Goal: Task Accomplishment & Management: Complete application form

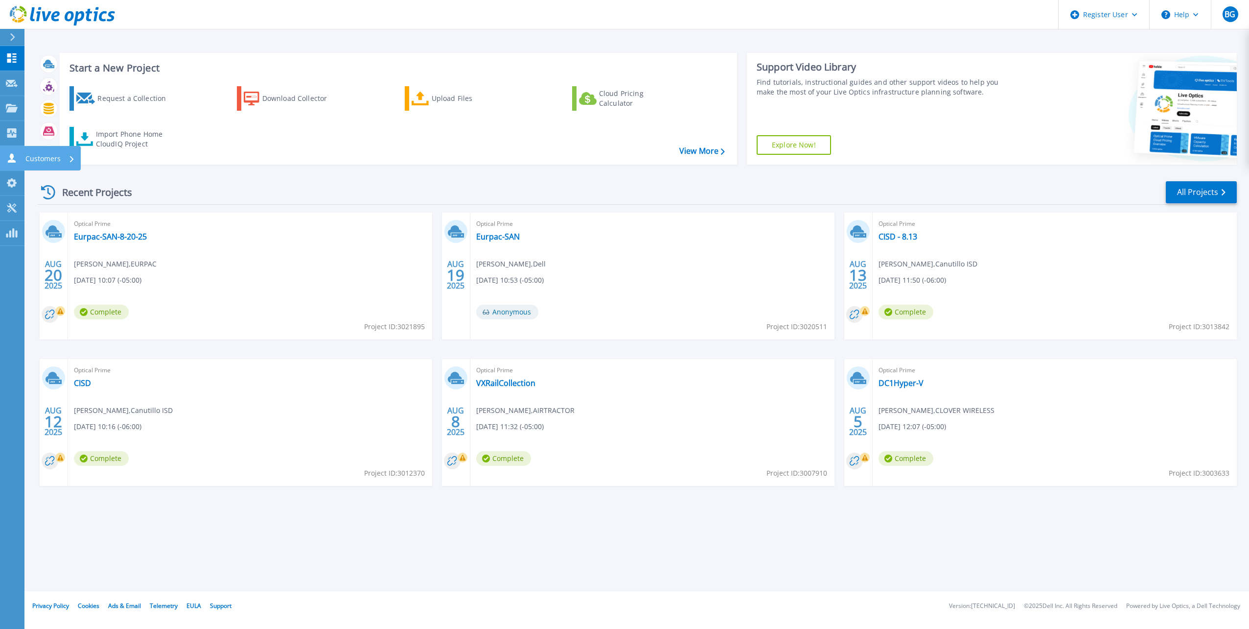
click at [12, 158] on icon at bounding box center [12, 157] width 8 height 9
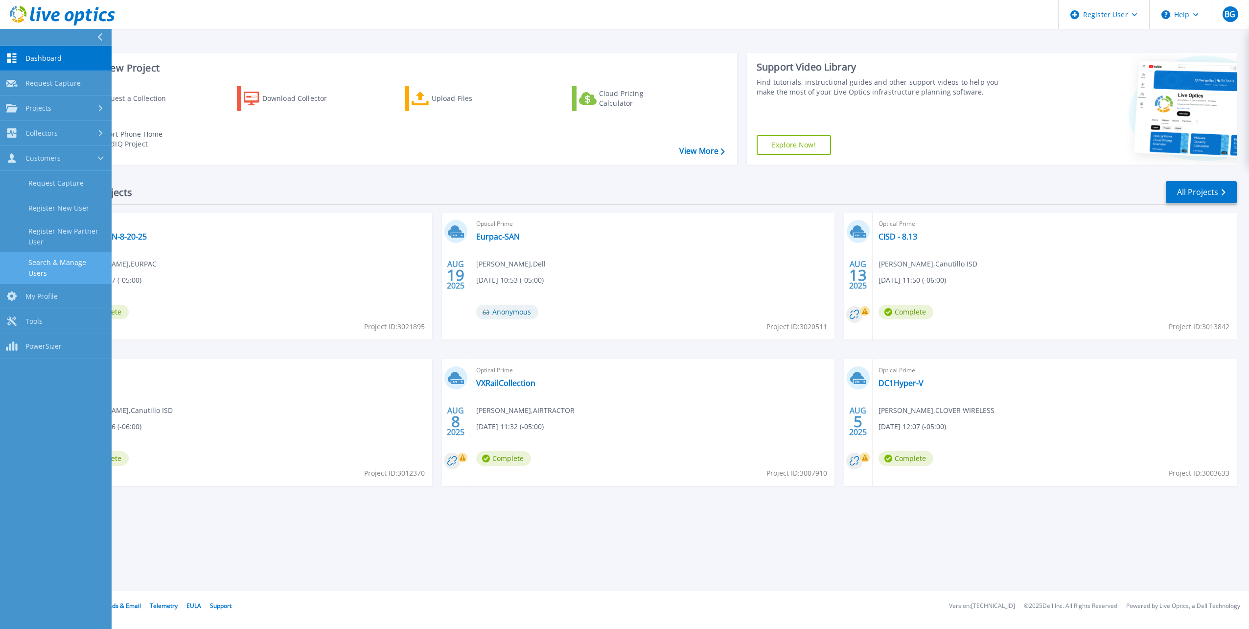
click at [59, 254] on link "Search & Manage Users" at bounding box center [56, 267] width 112 height 31
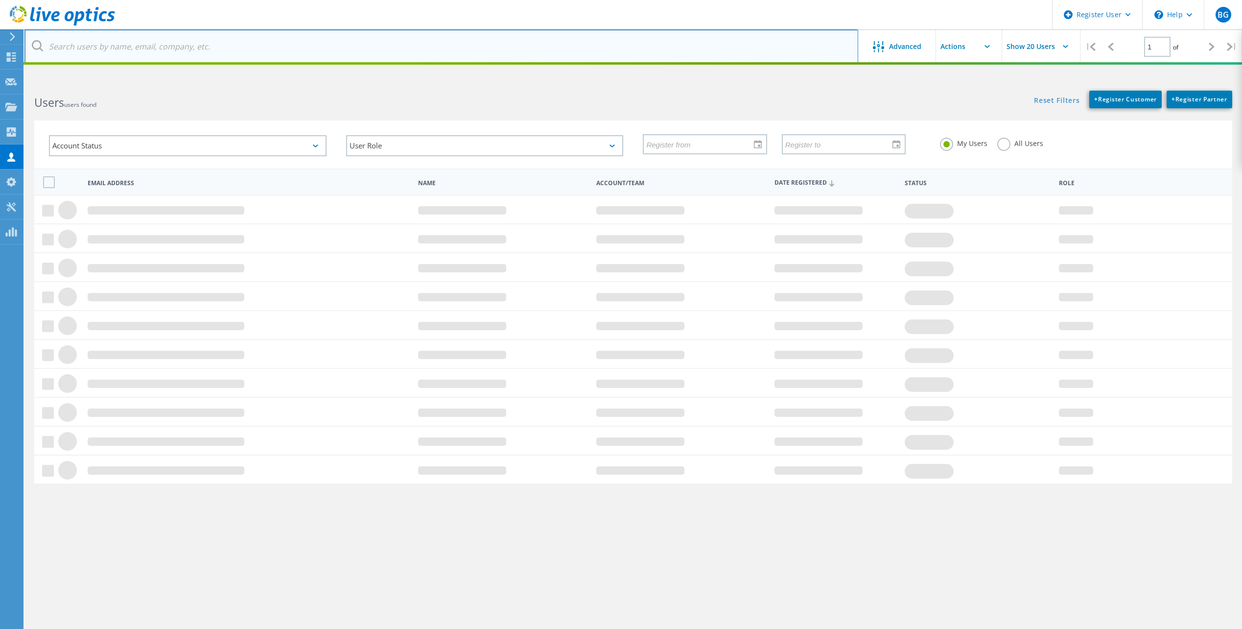
click at [144, 47] on input "text" at bounding box center [441, 46] width 834 height 34
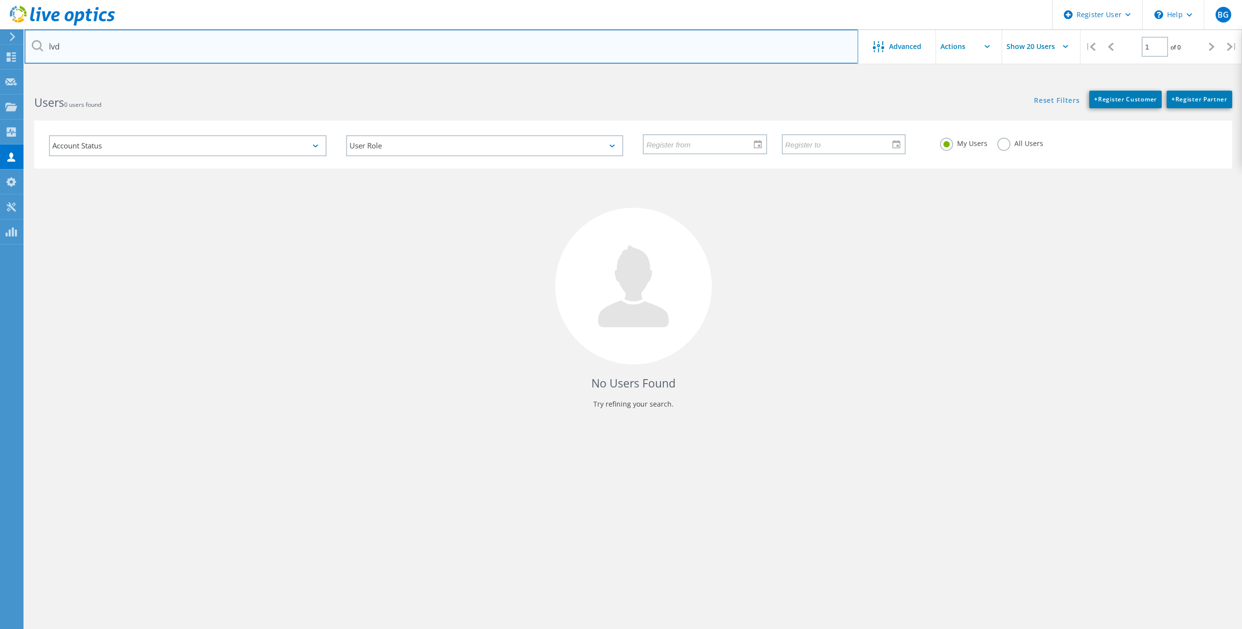
click at [221, 51] on input "lvd" at bounding box center [441, 46] width 834 height 34
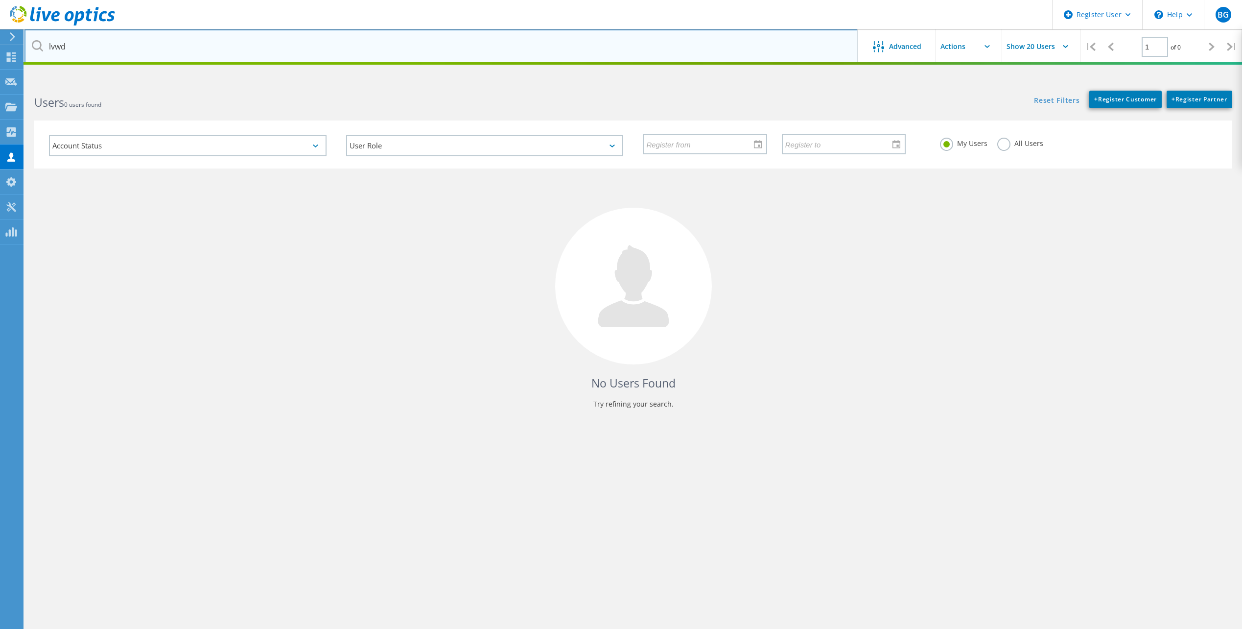
type input "lvwd"
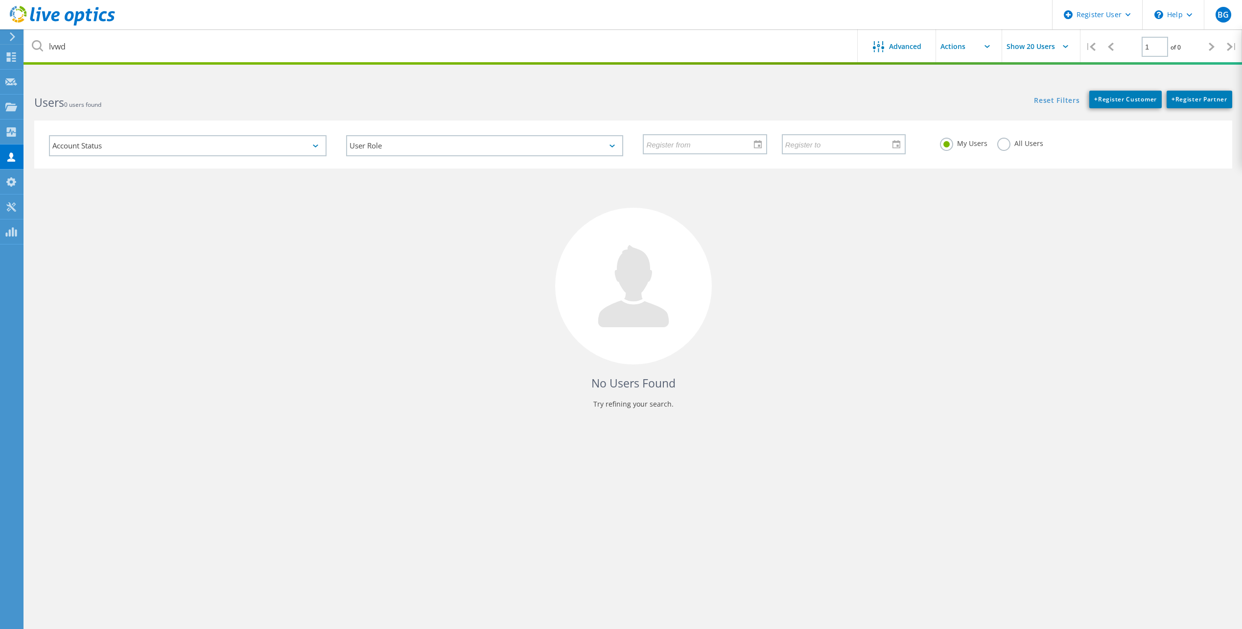
click at [409, 90] on div "Users 0 users found" at bounding box center [328, 94] width 609 height 26
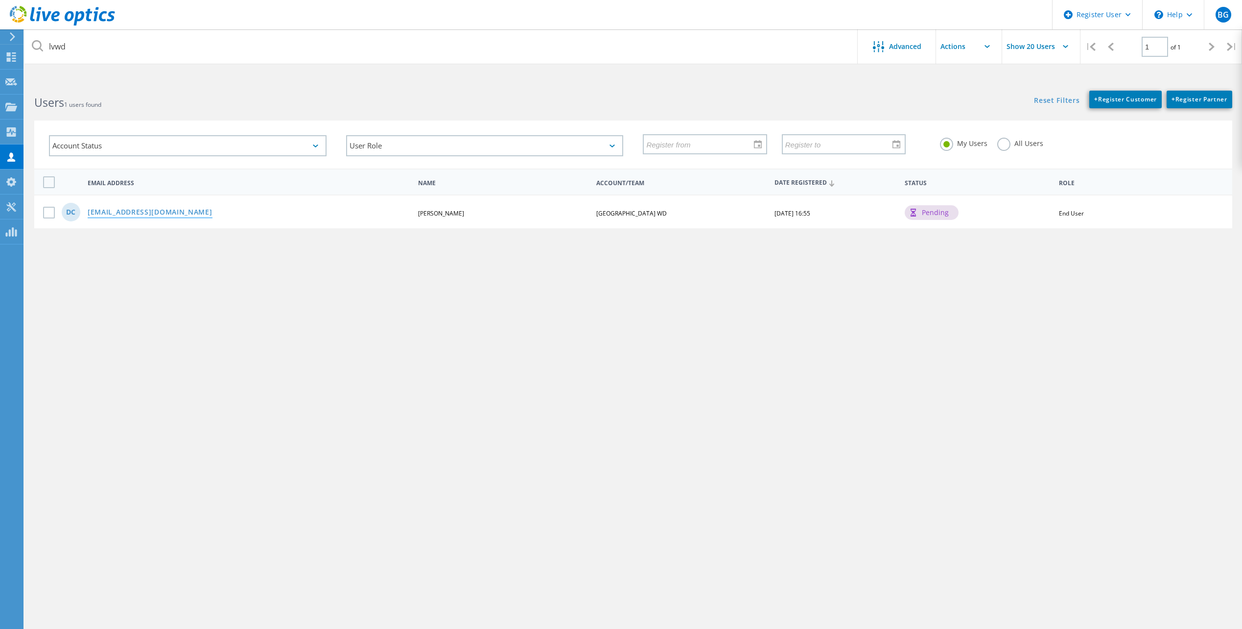
click at [124, 217] on link "dclark@lvwd.org" at bounding box center [150, 213] width 125 height 8
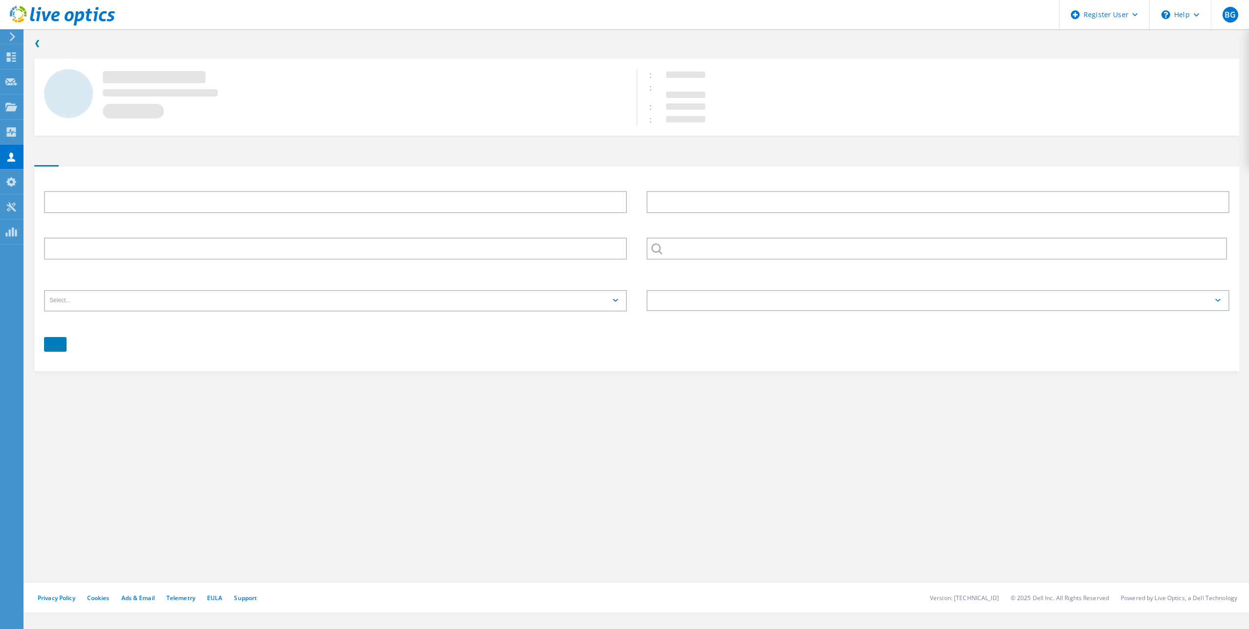
type input "David"
type input "Clark"
type input "[GEOGRAPHIC_DATA] WD"
type input "English"
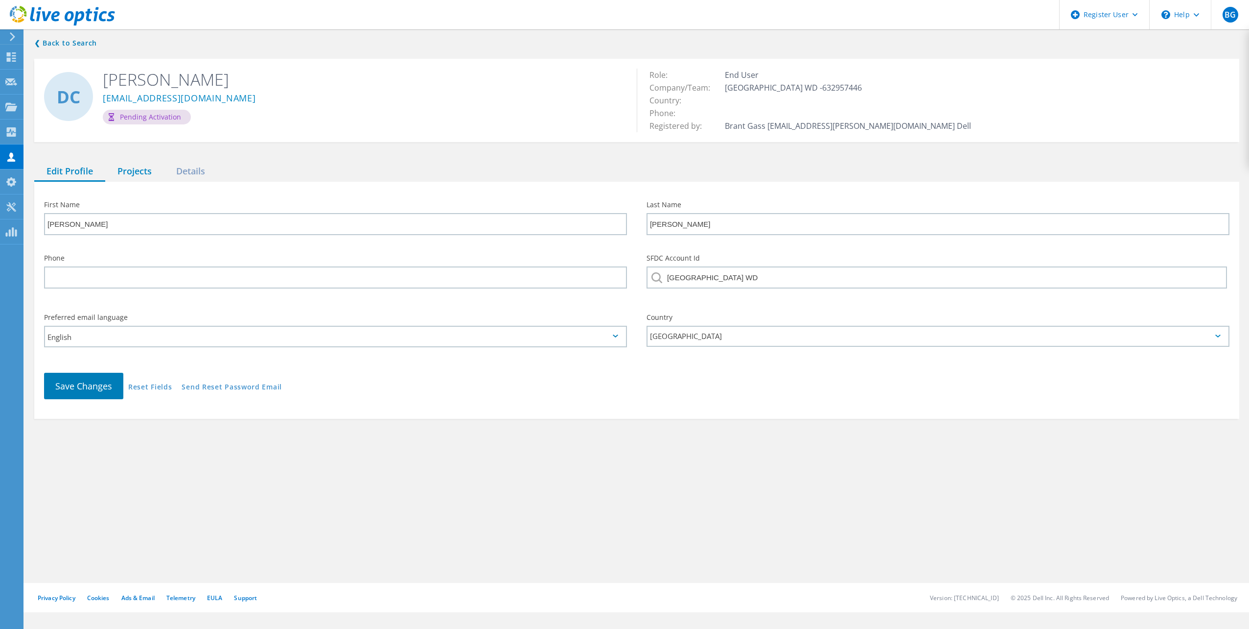
click at [134, 173] on div "Projects" at bounding box center [134, 172] width 59 height 20
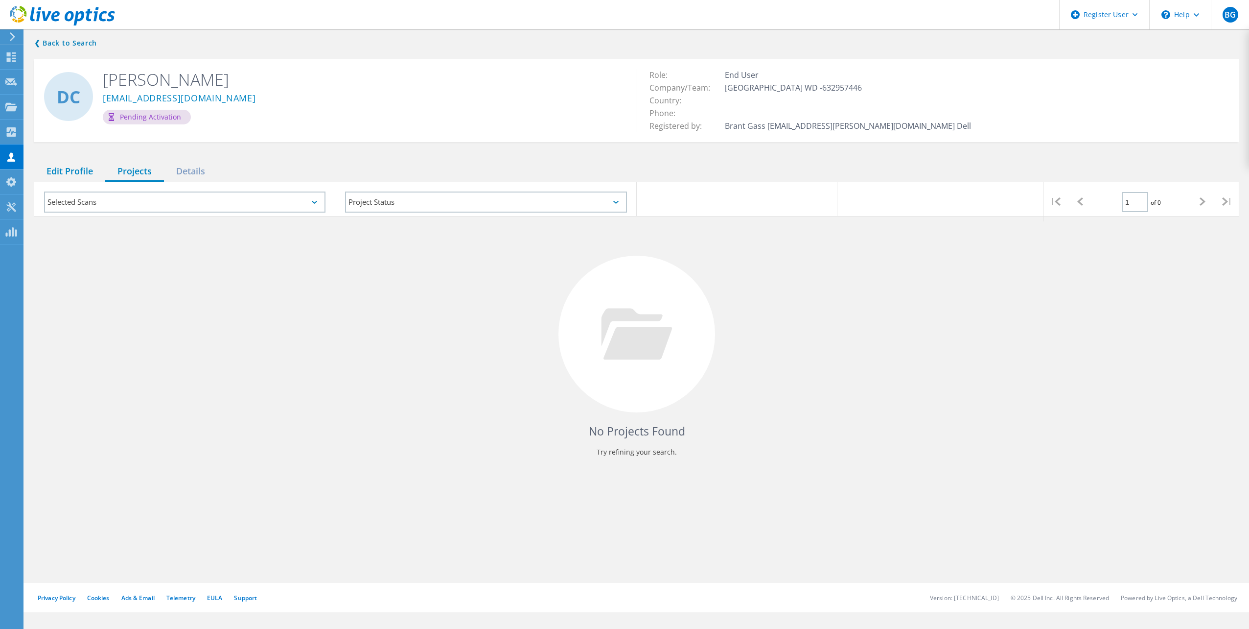
click at [65, 168] on div "Edit Profile" at bounding box center [69, 172] width 71 height 20
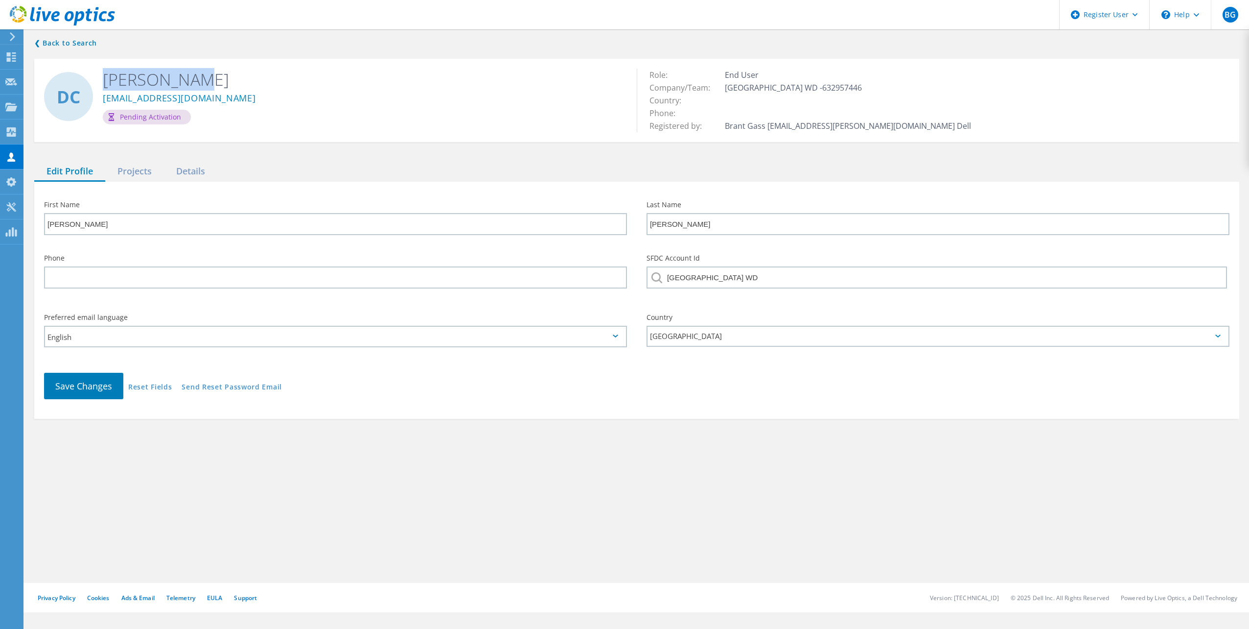
drag, startPoint x: 102, startPoint y: 75, endPoint x: 186, endPoint y: 77, distance: 83.3
click at [186, 77] on div "DC David Clark dclark@lvwd.org Pending Activation" at bounding box center [335, 96] width 603 height 75
drag, startPoint x: 186, startPoint y: 77, endPoint x: 179, endPoint y: 80, distance: 7.0
click at [179, 80] on h2 "David Clark" at bounding box center [362, 80] width 519 height 22
click at [154, 74] on h2 "David Clark" at bounding box center [362, 80] width 519 height 22
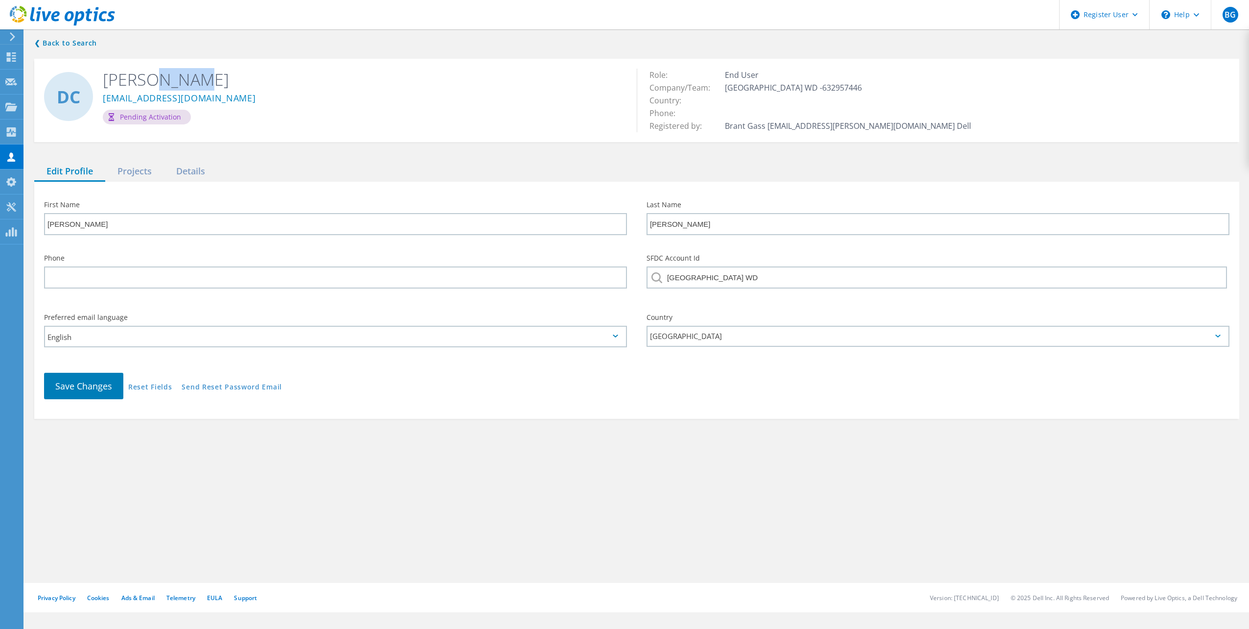
click at [154, 74] on h2 "David Clark" at bounding box center [362, 80] width 519 height 22
drag, startPoint x: 154, startPoint y: 74, endPoint x: 128, endPoint y: 75, distance: 26.0
click at [128, 75] on h2 "David Clark" at bounding box center [362, 80] width 519 height 22
drag, startPoint x: 128, startPoint y: 75, endPoint x: 152, endPoint y: 77, distance: 24.1
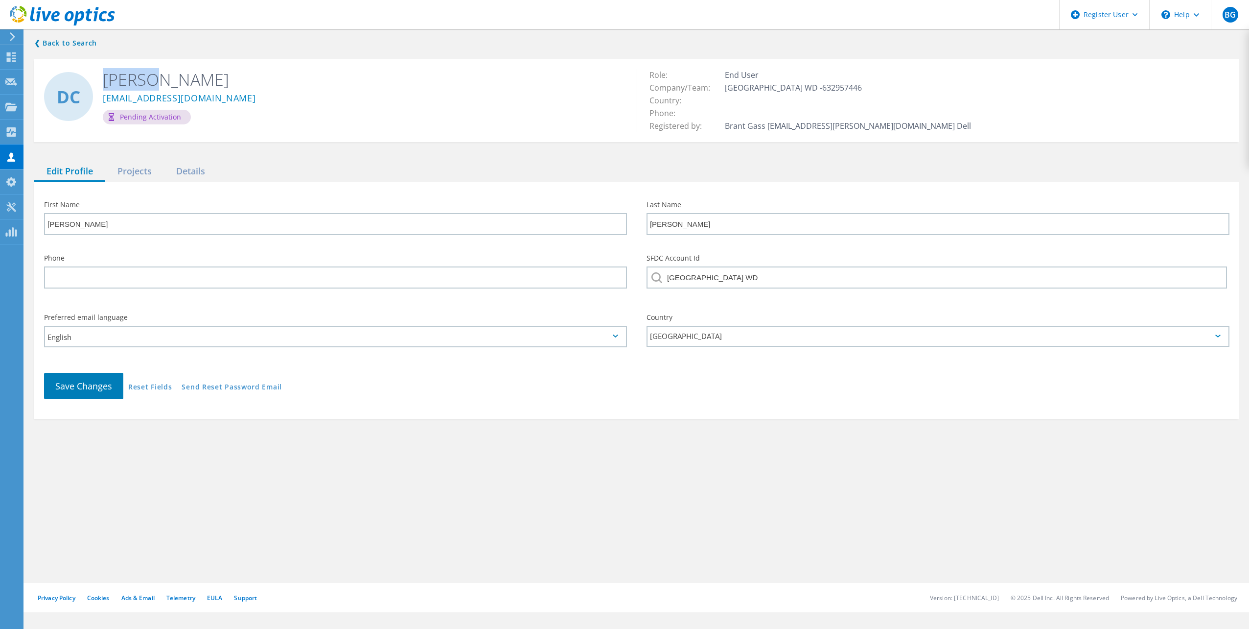
click at [152, 77] on h2 "David Clark" at bounding box center [362, 80] width 519 height 22
click at [154, 77] on h2 "David Clark" at bounding box center [362, 80] width 519 height 22
drag, startPoint x: 154, startPoint y: 77, endPoint x: 134, endPoint y: 77, distance: 20.1
click at [134, 77] on h2 "David Clark" at bounding box center [362, 80] width 519 height 22
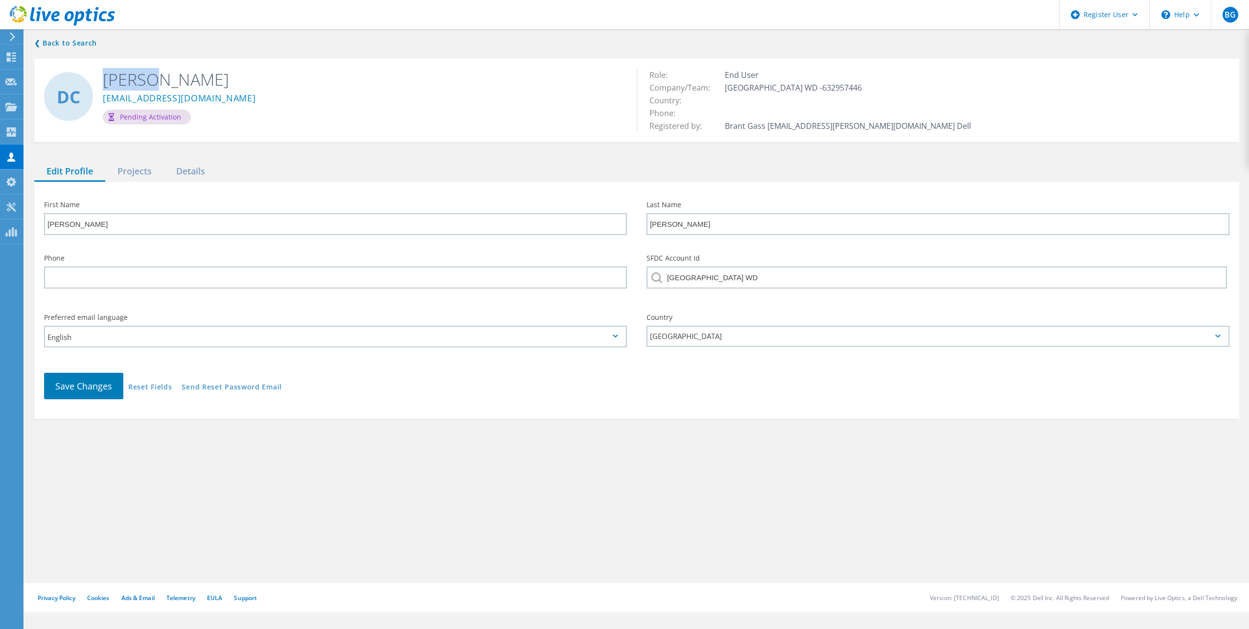
click at [134, 77] on h2 "David Clark" at bounding box center [362, 80] width 519 height 22
drag, startPoint x: 134, startPoint y: 77, endPoint x: 164, endPoint y: 80, distance: 29.5
click at [164, 80] on h2 "David Clark" at bounding box center [362, 80] width 519 height 22
click at [163, 81] on h2 "David Clark" at bounding box center [362, 80] width 519 height 22
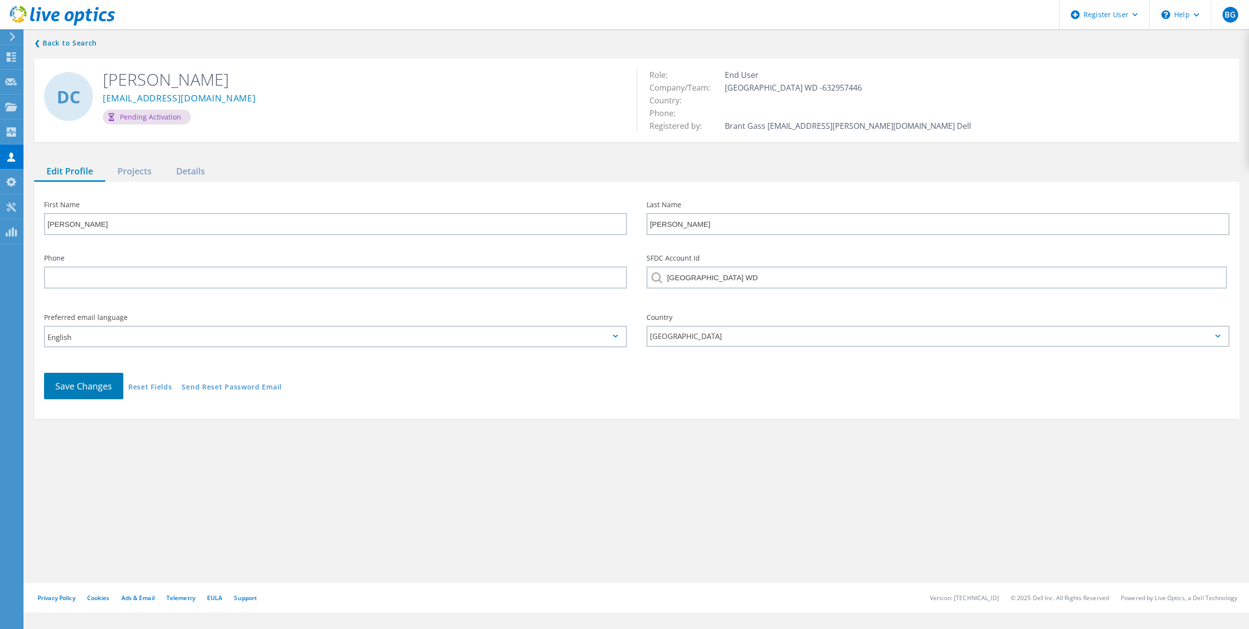
click at [245, 79] on h2 "David Clark" at bounding box center [362, 80] width 519 height 22
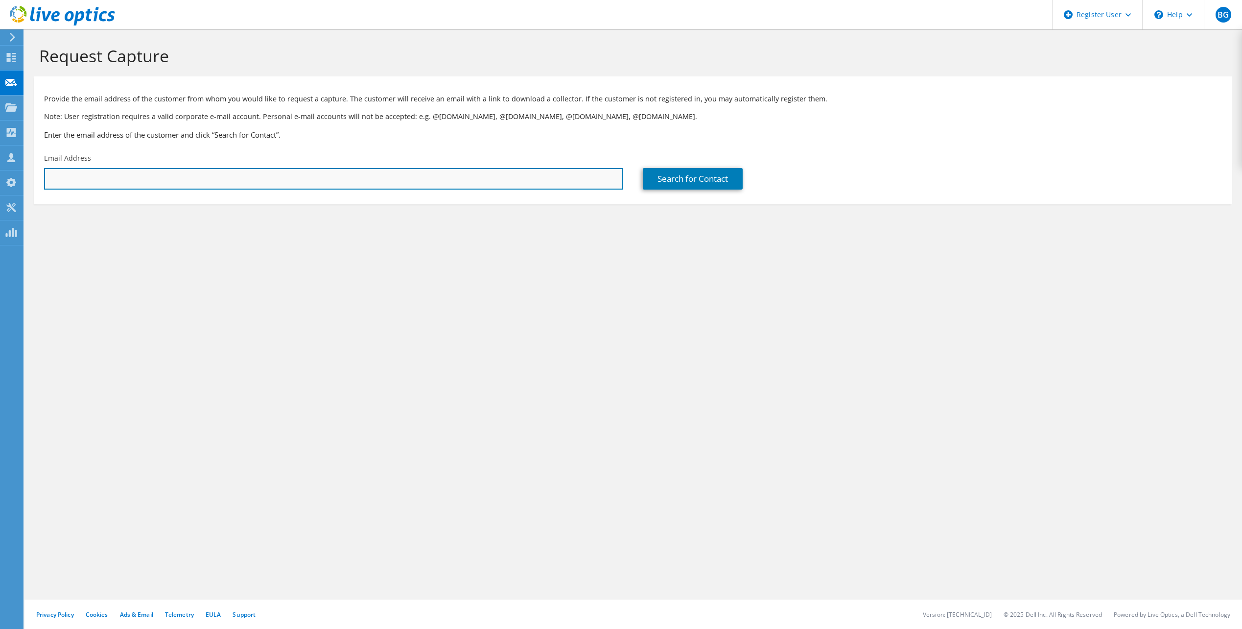
click at [129, 175] on input "text" at bounding box center [333, 179] width 579 height 22
paste input "[PERSON_NAME] <[EMAIL_ADDRESS][DOMAIN_NAME]>"
drag, startPoint x: 93, startPoint y: 179, endPoint x: 41, endPoint y: 179, distance: 51.9
click at [41, 179] on div "Email Address David Clark <dclark@lvwd.org>" at bounding box center [333, 171] width 599 height 46
click at [206, 181] on input "dclark@lvwd.org>" at bounding box center [333, 179] width 579 height 22
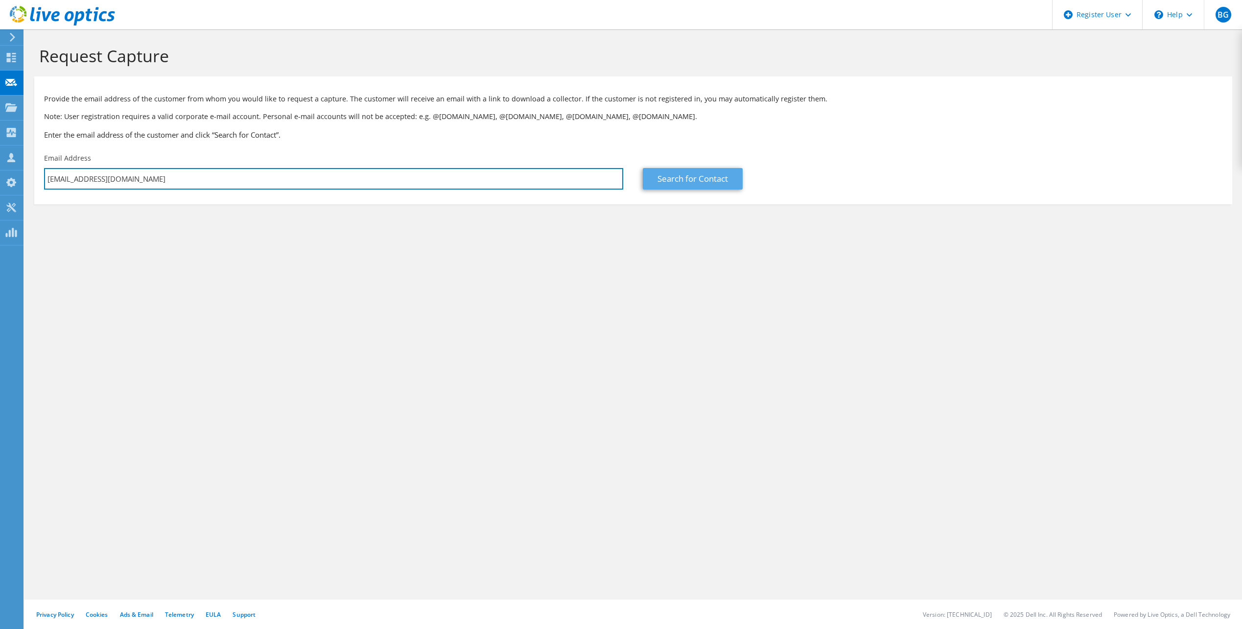
type input "dclark@lvwd.org"
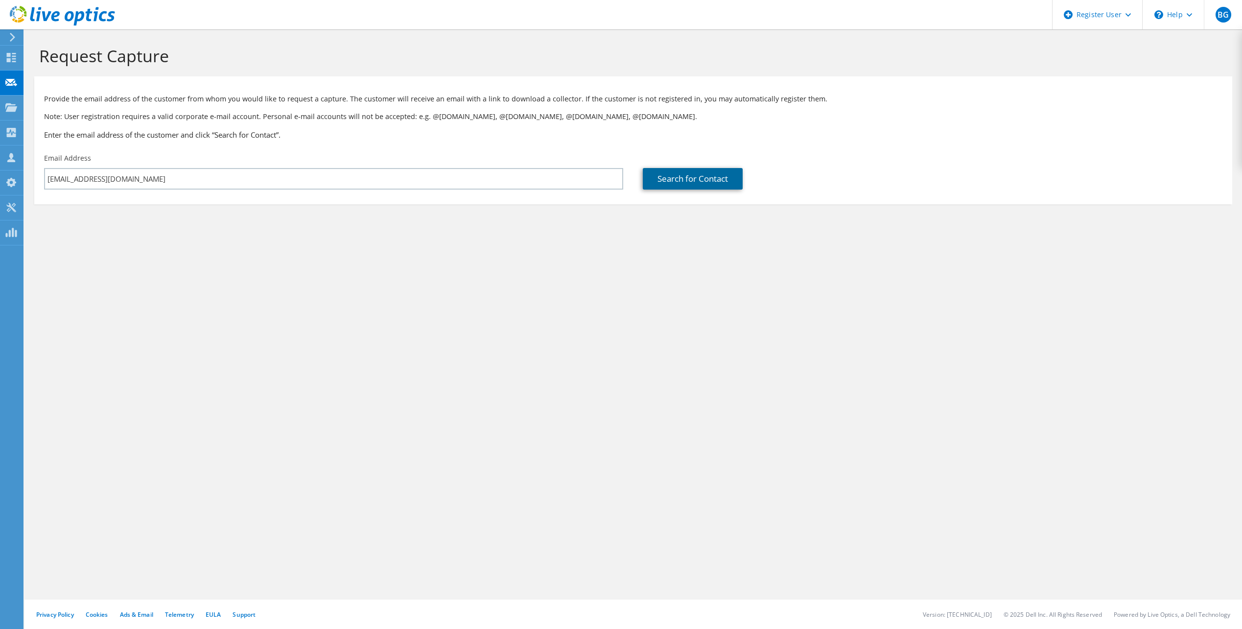
click at [704, 175] on link "Search for Contact" at bounding box center [693, 179] width 100 height 22
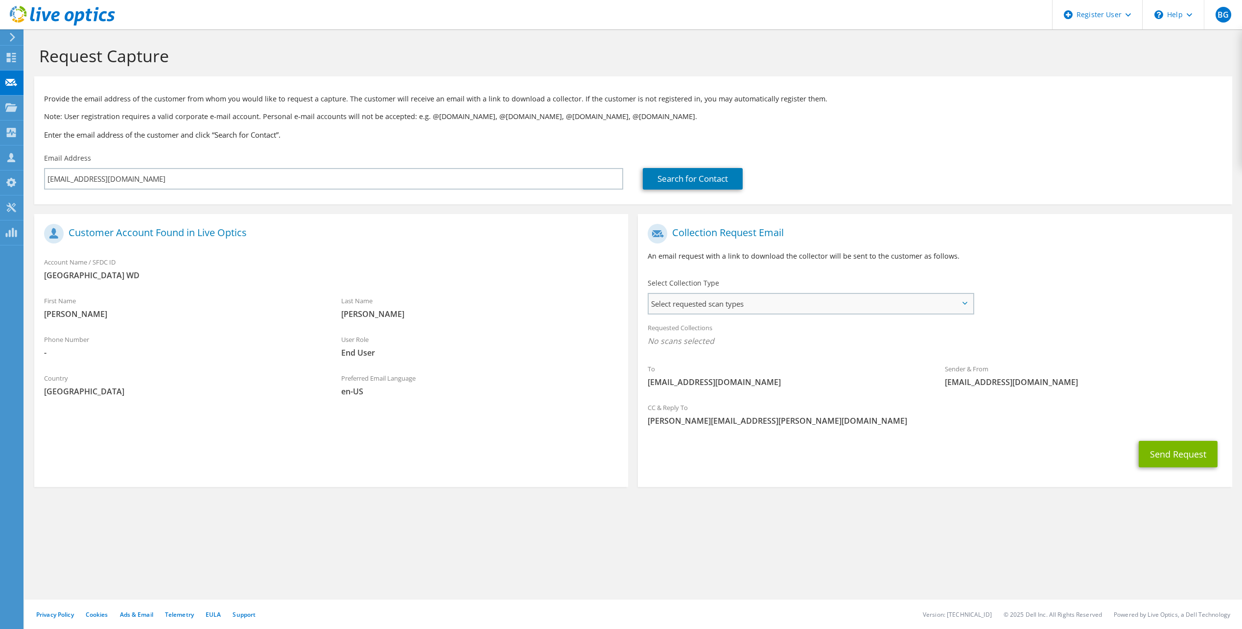
click at [708, 303] on span "Select requested scan types" at bounding box center [811, 304] width 324 height 20
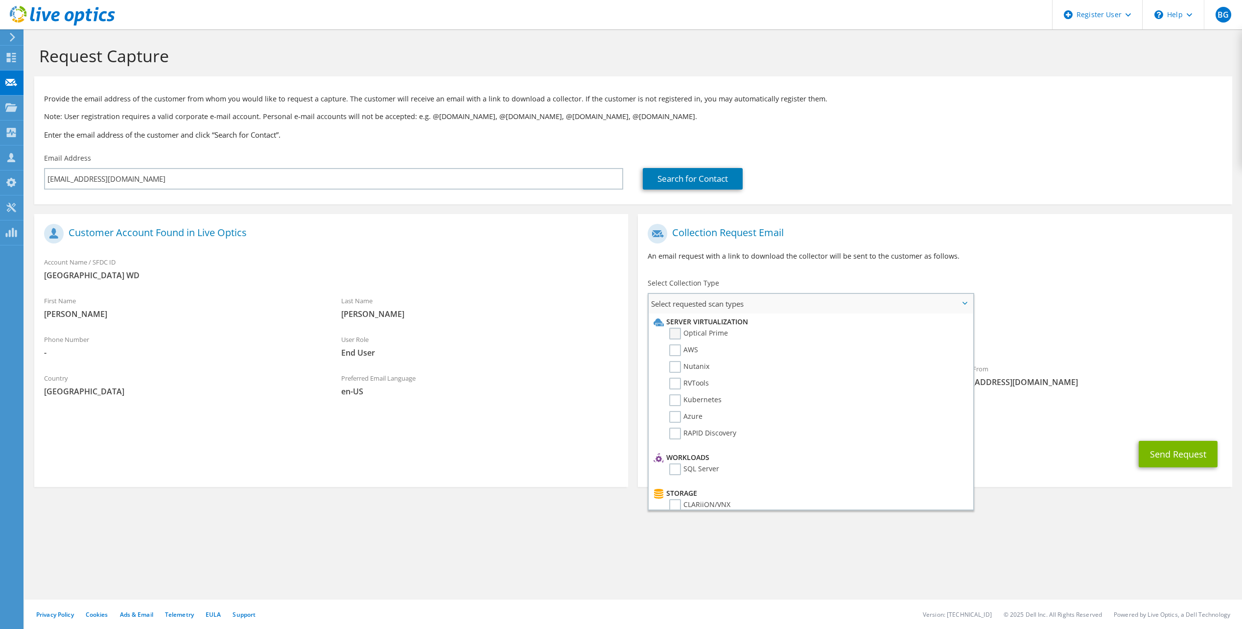
click at [677, 335] on label "Optical Prime" at bounding box center [698, 334] width 59 height 12
click at [0, 0] on input "Optical Prime" at bounding box center [0, 0] width 0 height 0
click at [1032, 337] on span "Optical Prime" at bounding box center [935, 343] width 574 height 16
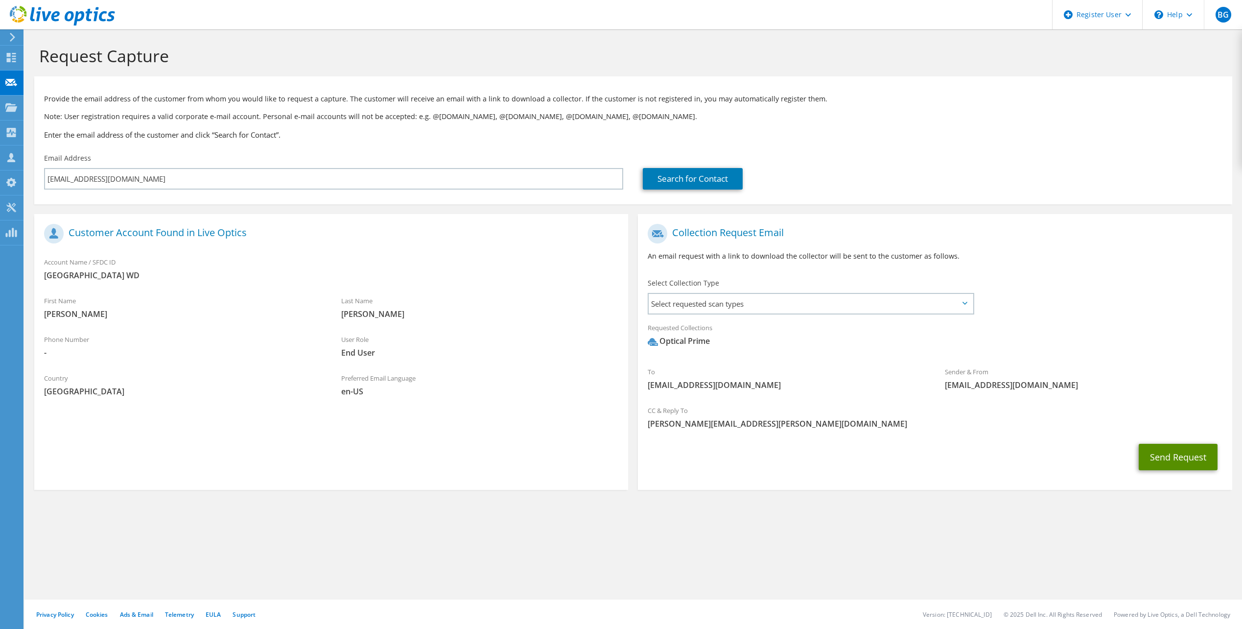
click at [1171, 447] on button "Send Request" at bounding box center [1178, 457] width 79 height 26
click at [1145, 421] on span "[PERSON_NAME][EMAIL_ADDRESS][PERSON_NAME][DOMAIN_NAME]" at bounding box center [935, 423] width 574 height 11
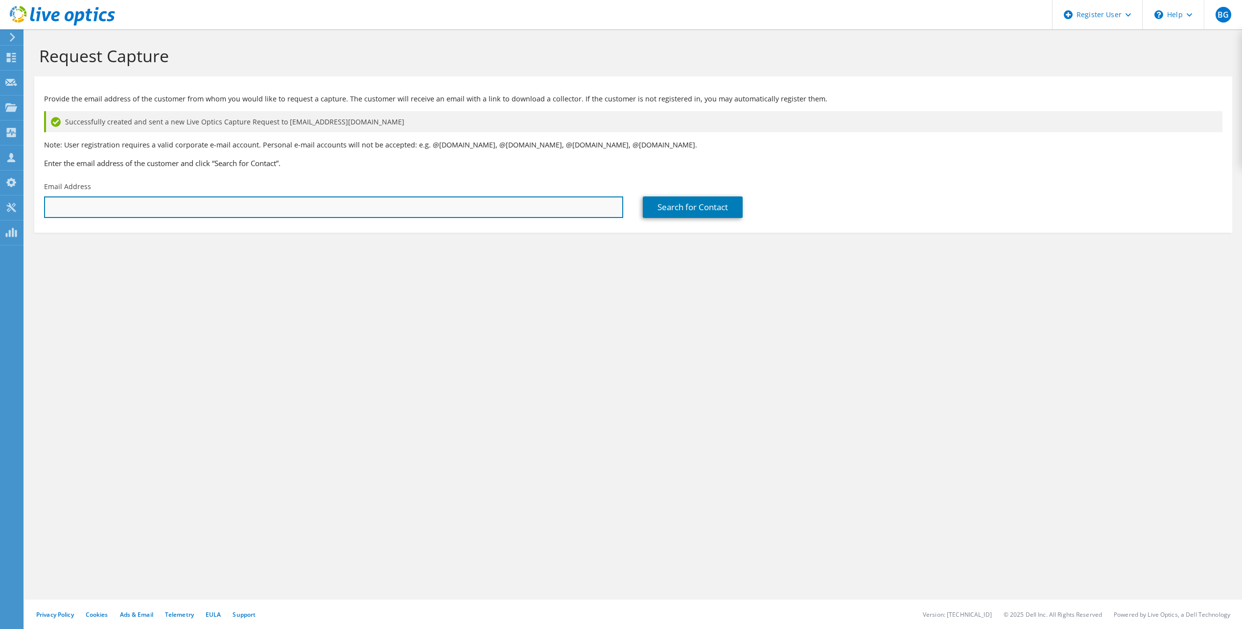
click at [432, 212] on input "text" at bounding box center [333, 207] width 579 height 22
paste input "[PERSON_NAME] <[EMAIL_ADDRESS][DOMAIN_NAME]>"
click at [100, 207] on input "[PERSON_NAME] <[EMAIL_ADDRESS][DOMAIN_NAME]>" at bounding box center [333, 207] width 579 height 22
click at [123, 209] on input "[EMAIL_ADDRESS][DOMAIN_NAME]>" at bounding box center [333, 207] width 579 height 22
type input "rperez@lvwd.org"
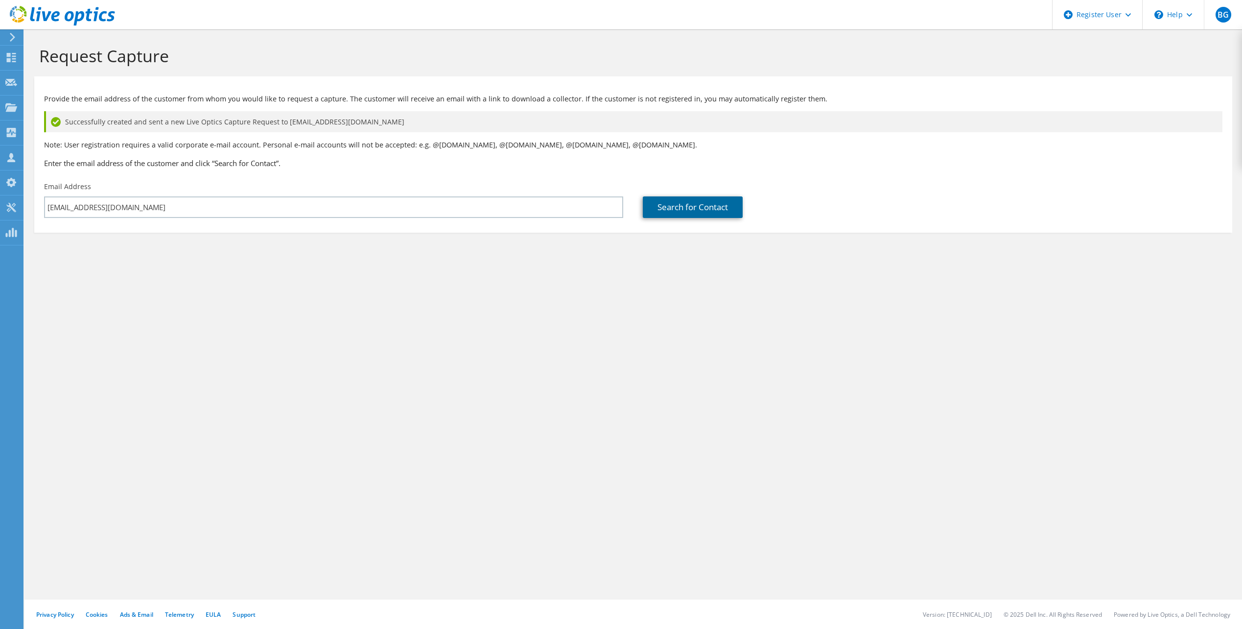
click at [716, 218] on link "Search for Contact" at bounding box center [693, 207] width 100 height 22
type input "EL PASO CO LOWER VALLEY WD"
type input "Ramon"
type input "Perez"
type input "United States"
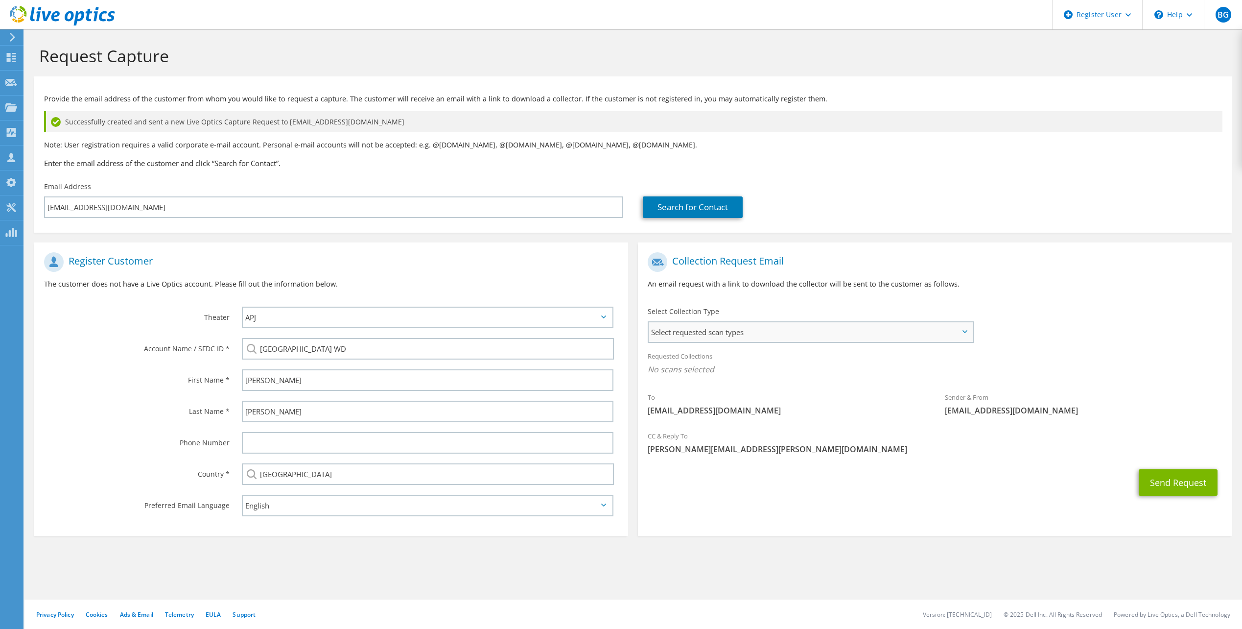
click at [667, 341] on span "Select requested scan types" at bounding box center [811, 332] width 324 height 20
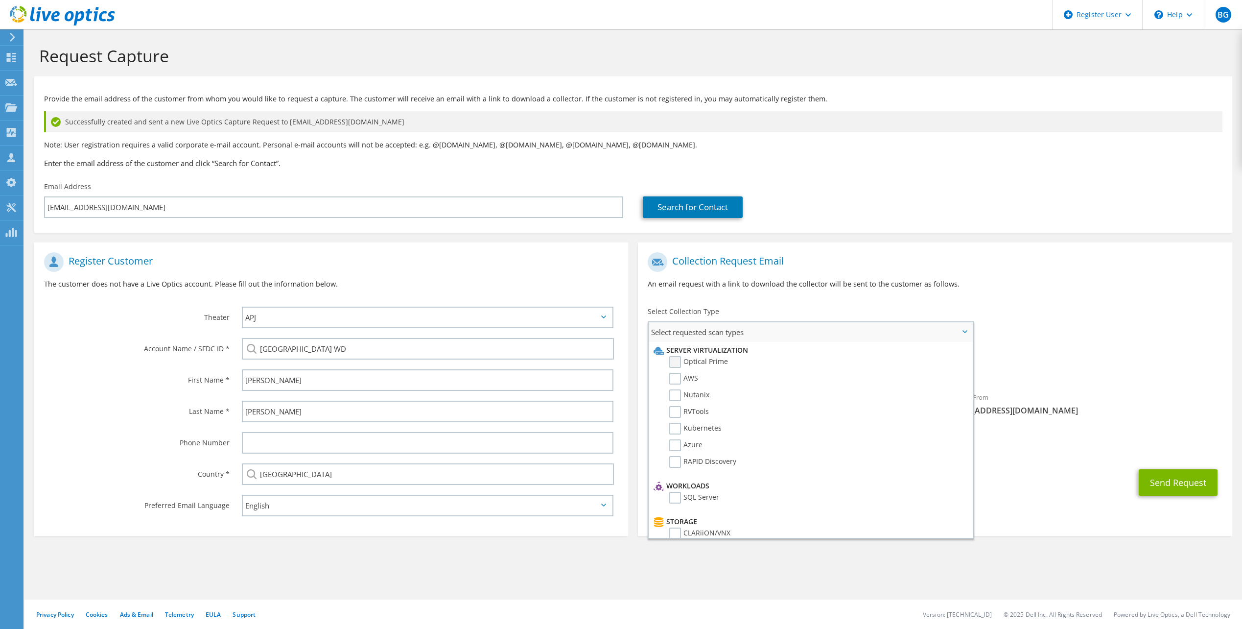
click at [677, 362] on label "Optical Prime" at bounding box center [698, 362] width 59 height 12
click at [0, 0] on input "Optical Prime" at bounding box center [0, 0] width 0 height 0
click at [1148, 476] on button "Send Request" at bounding box center [1178, 485] width 79 height 26
